Goal: Task Accomplishment & Management: Use online tool/utility

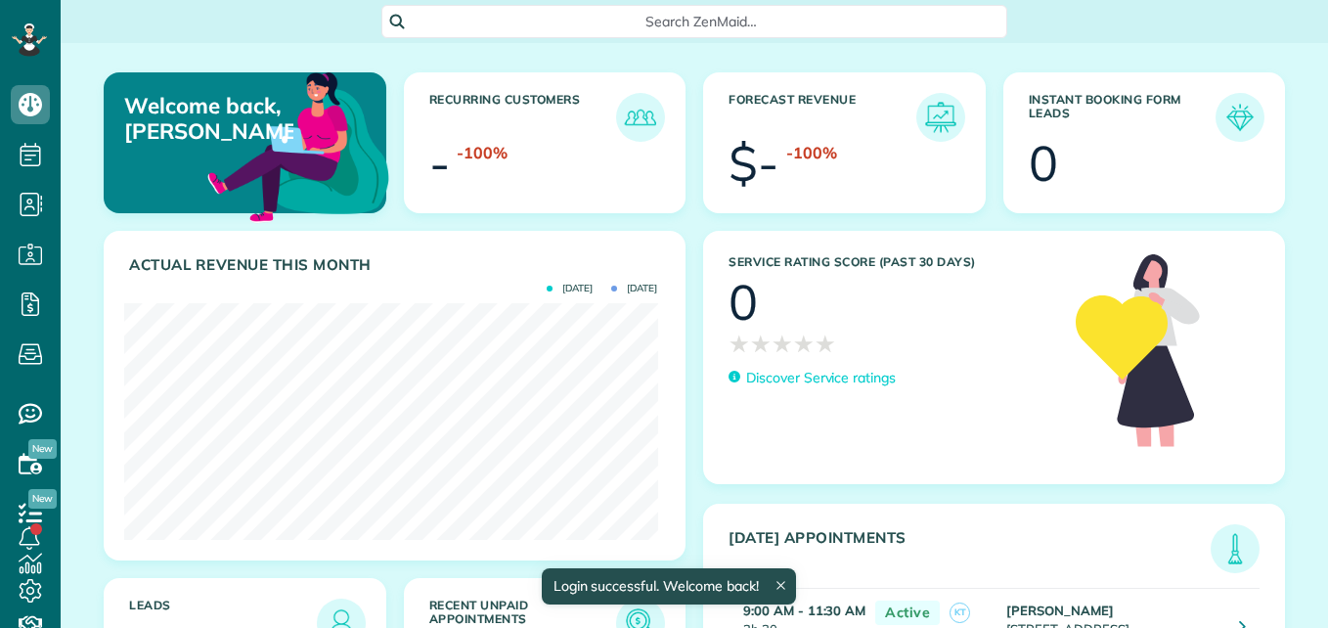
scroll to position [237, 533]
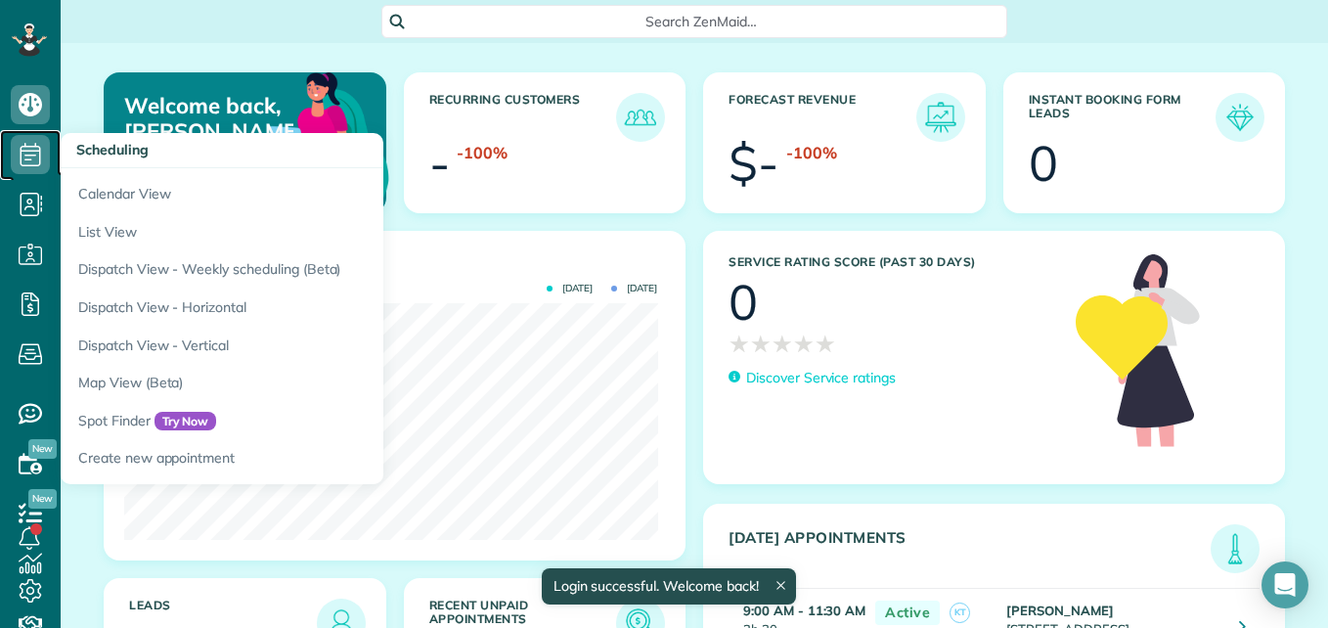
click at [45, 163] on icon at bounding box center [30, 154] width 39 height 39
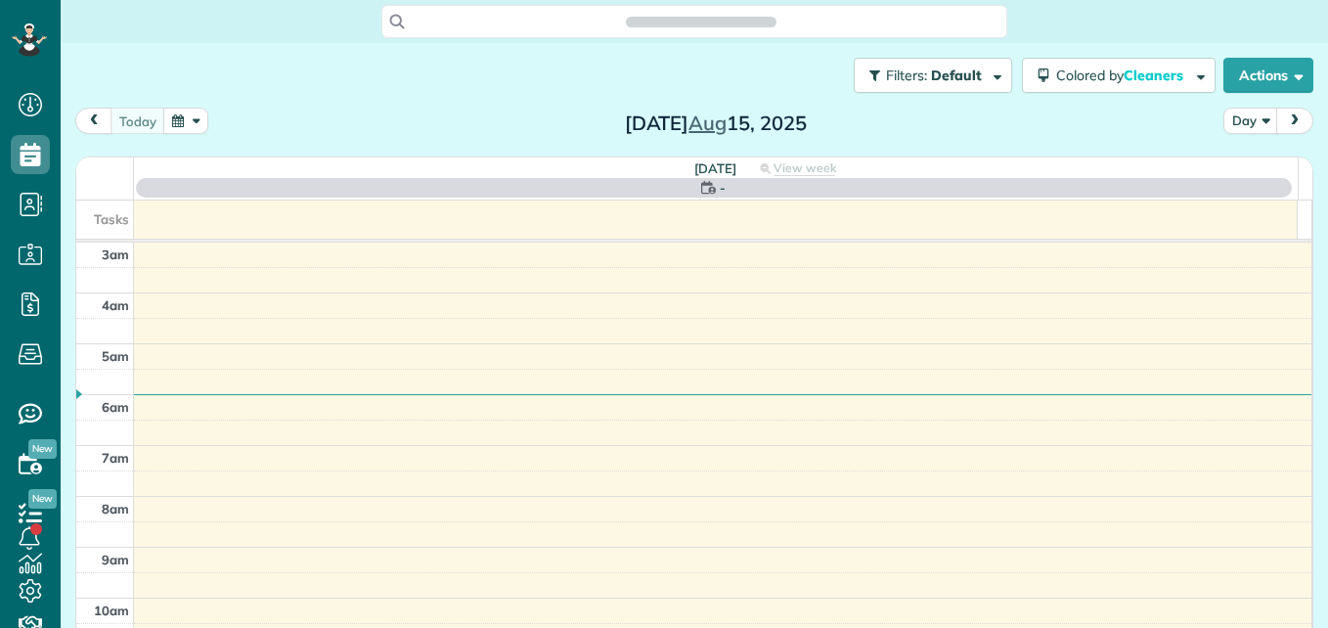
scroll to position [204, 0]
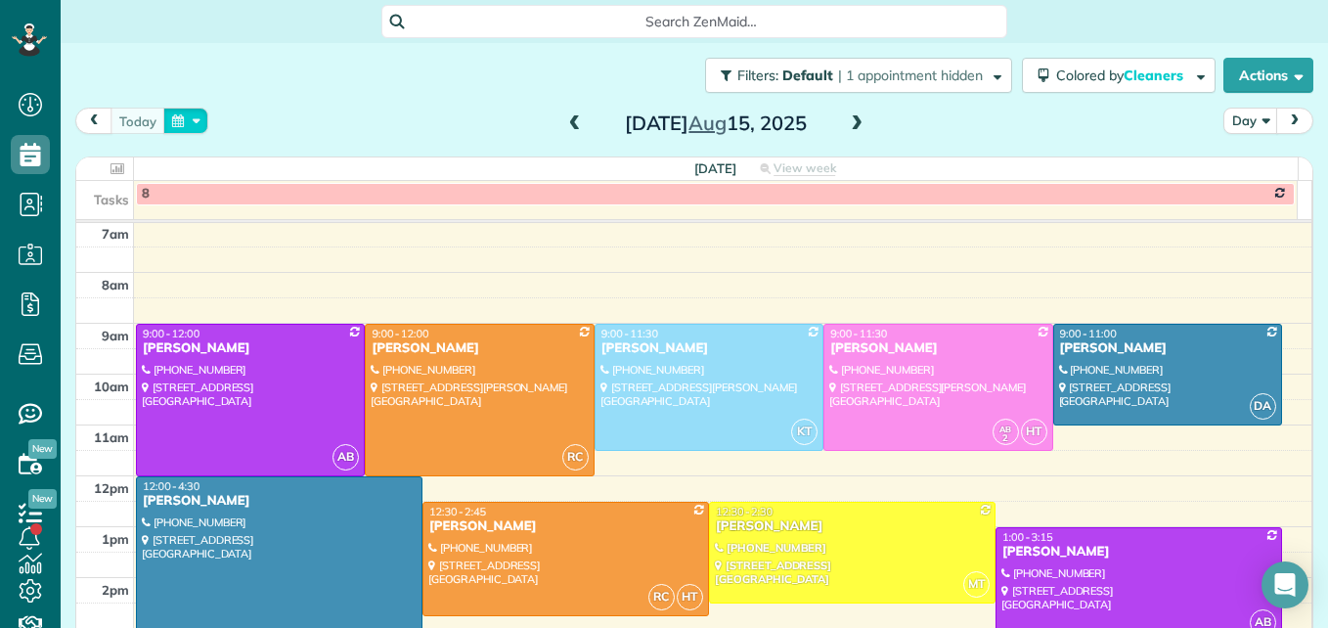
click at [185, 122] on button "button" at bounding box center [185, 121] width 45 height 26
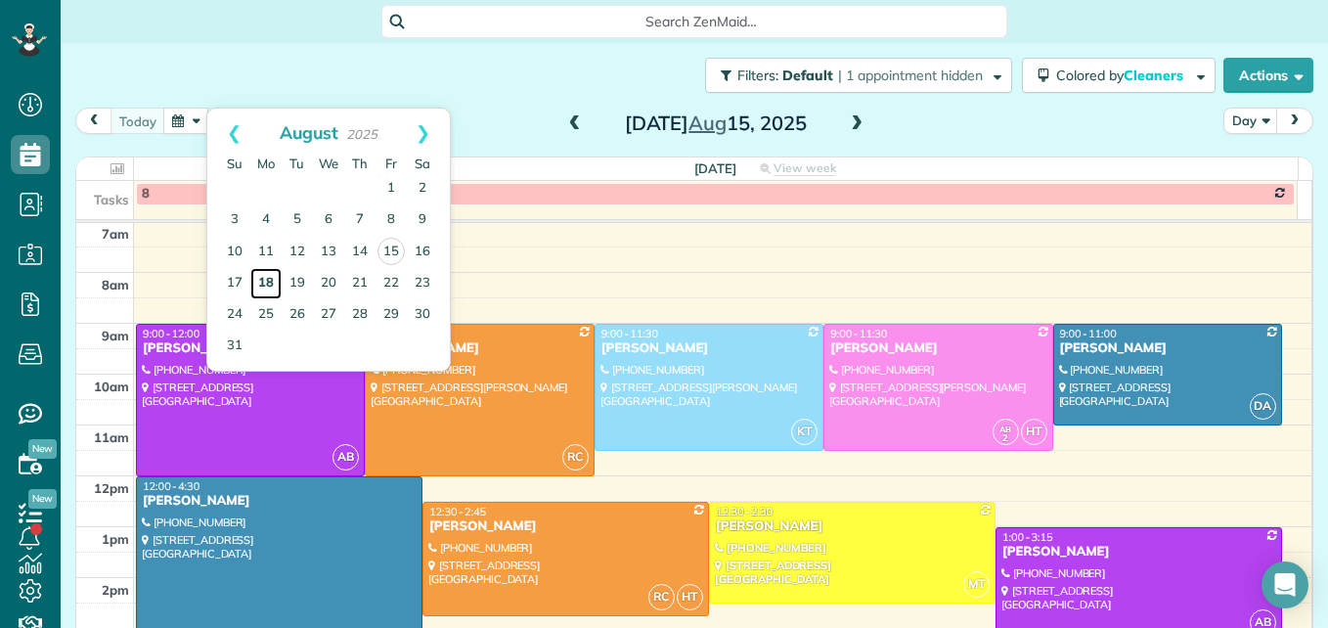
click at [267, 280] on link "18" at bounding box center [265, 283] width 31 height 31
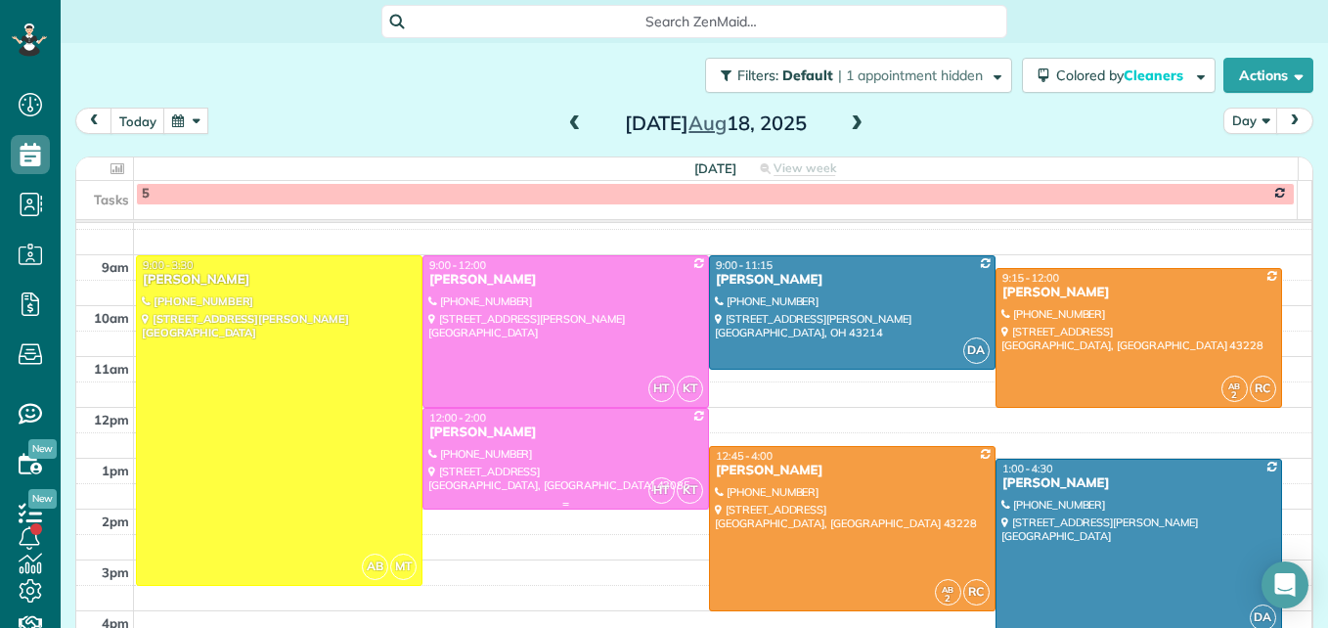
scroll to position [302, 0]
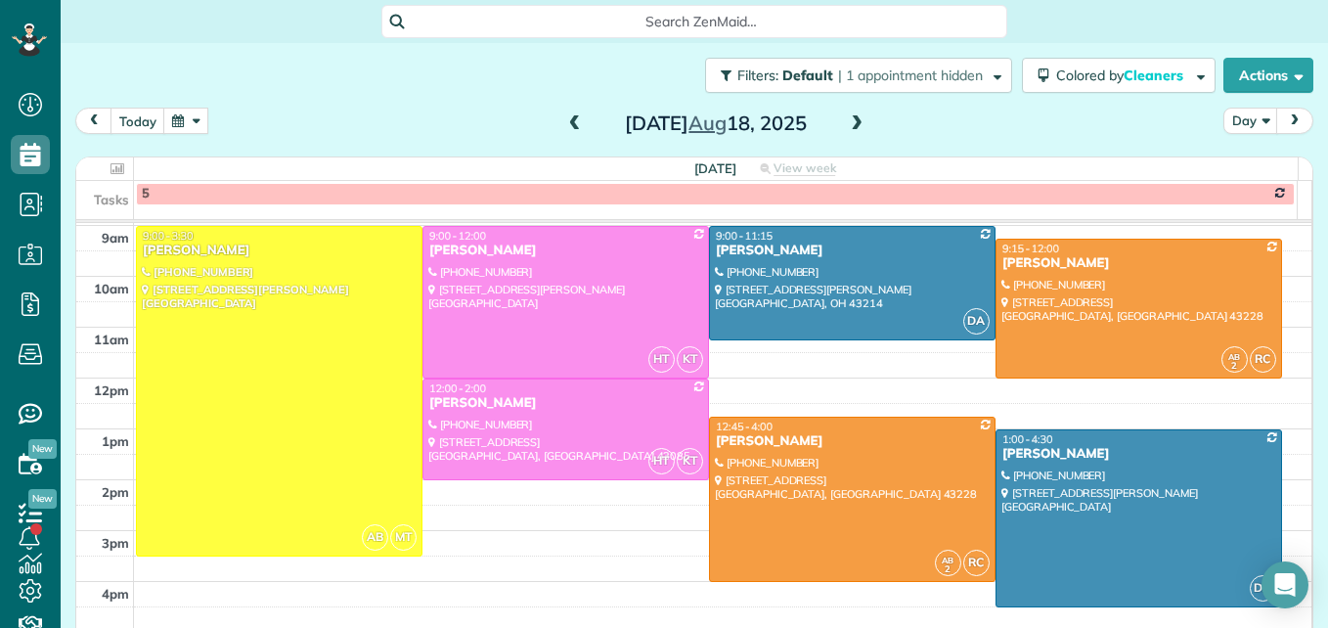
click at [856, 120] on span at bounding box center [857, 124] width 22 height 18
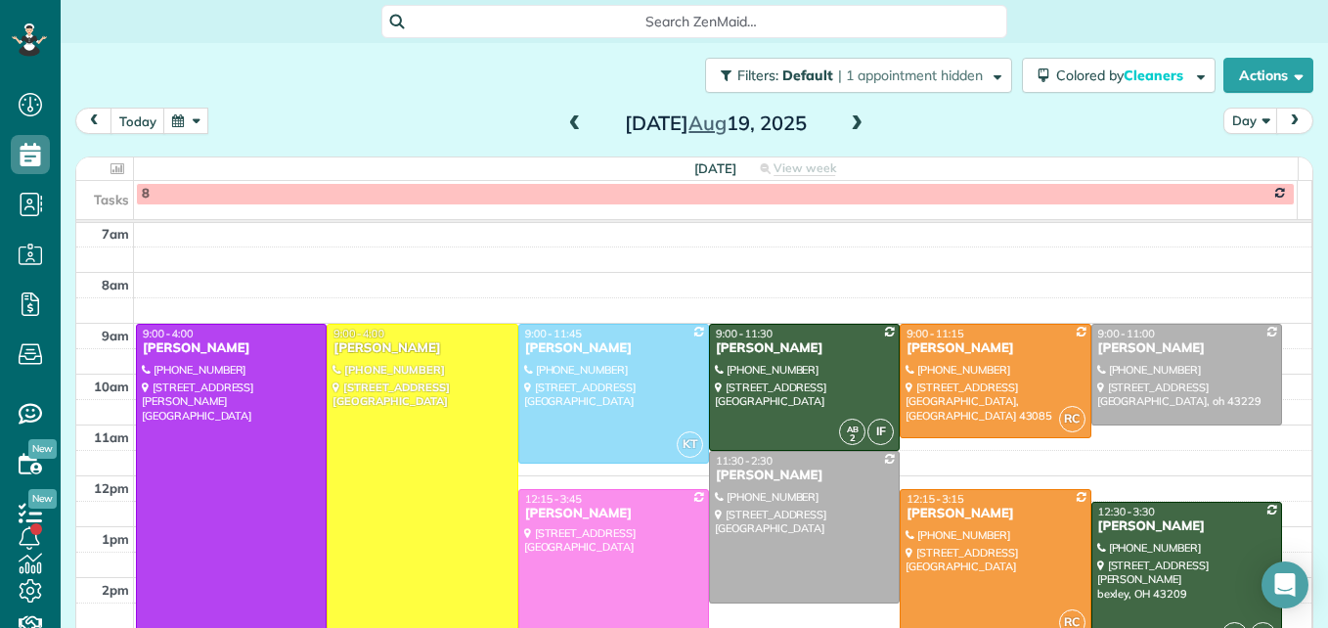
click at [856, 120] on span at bounding box center [857, 124] width 22 height 18
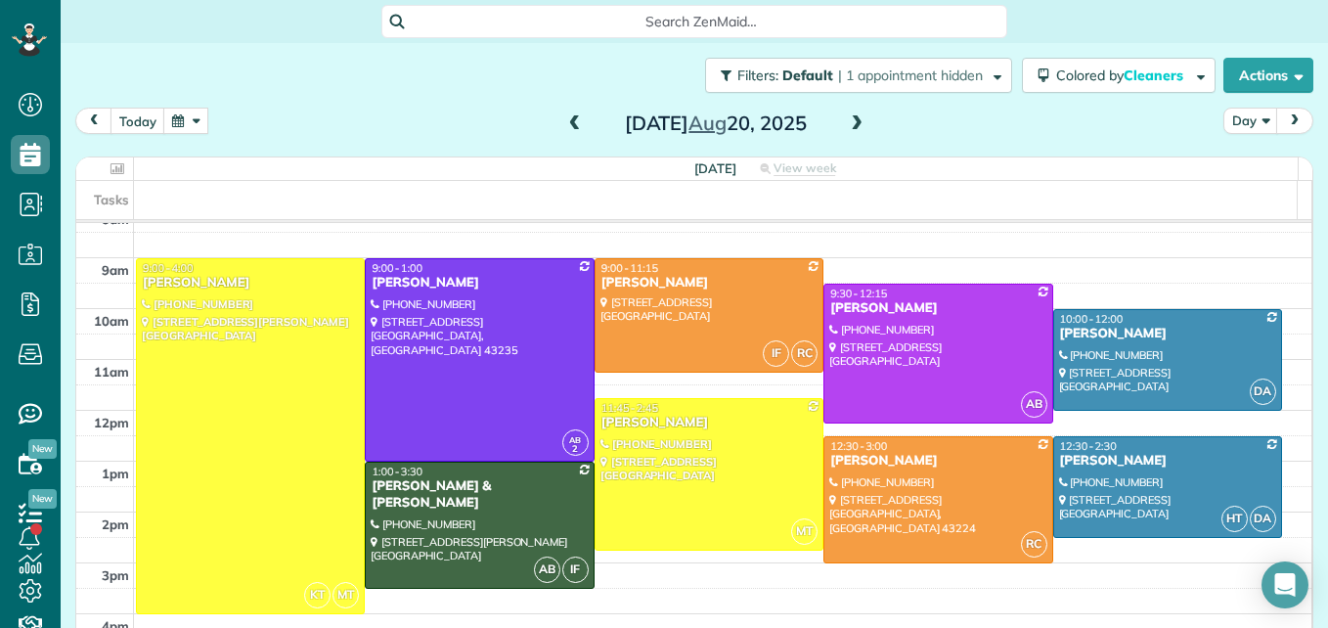
scroll to position [302, 0]
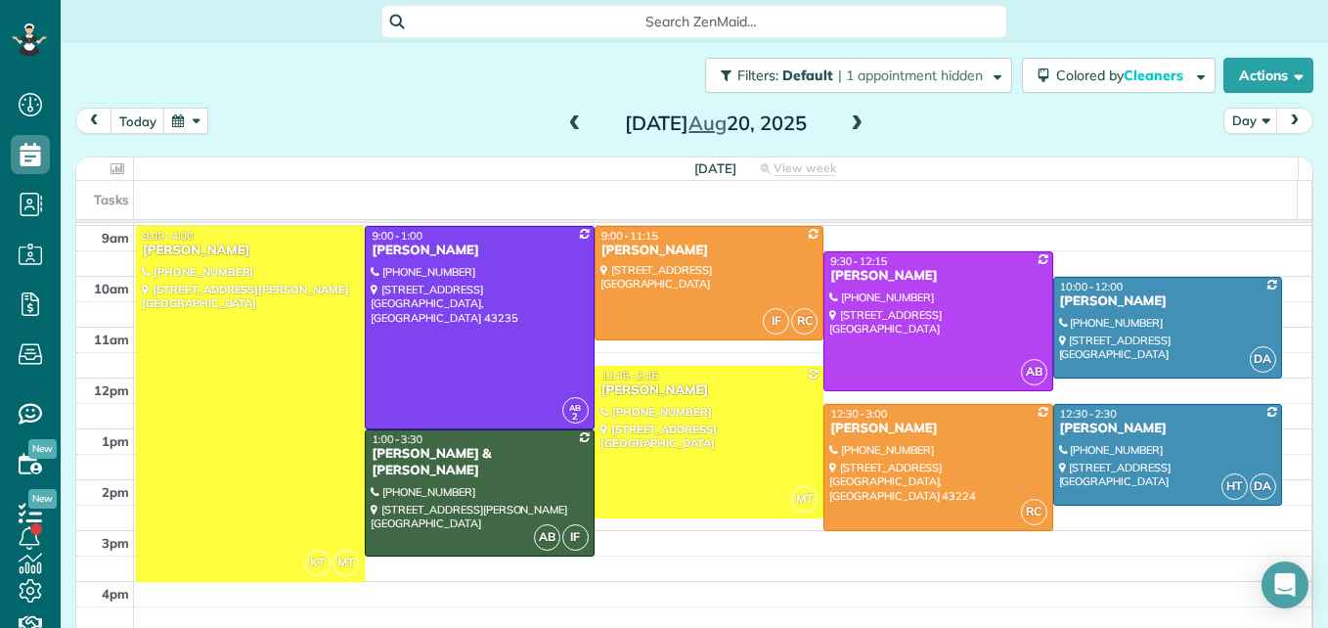
click at [852, 120] on span at bounding box center [857, 124] width 22 height 18
